Goal: Information Seeking & Learning: Learn about a topic

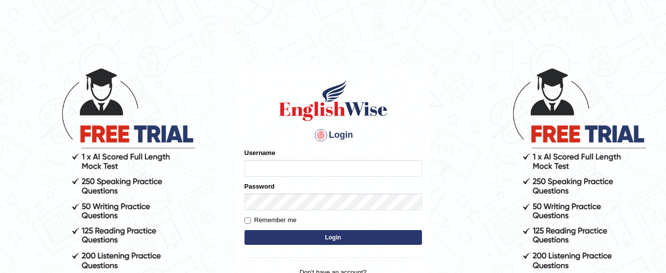
type input "yadwinder_online"
click at [303, 238] on button "Login" at bounding box center [334, 237] width 178 height 15
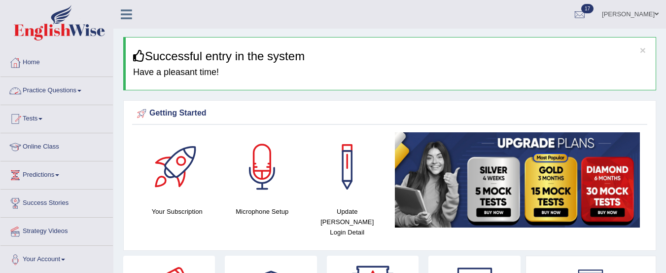
click at [89, 88] on link "Practice Questions" at bounding box center [56, 89] width 112 height 25
